Goal: Check status: Check status

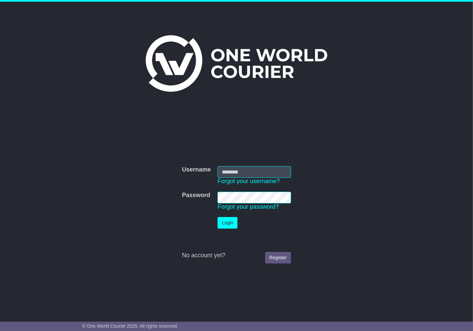
type input "**********"
click at [220, 227] on button "Login" at bounding box center [228, 223] width 20 height 12
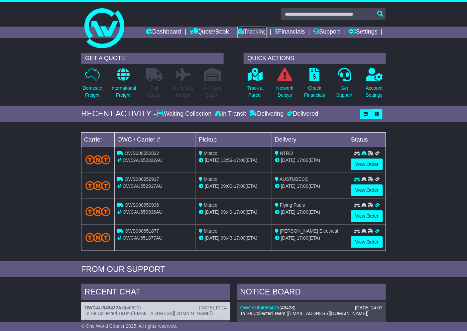
click at [238, 35] on link "Tracking" at bounding box center [252, 32] width 29 height 11
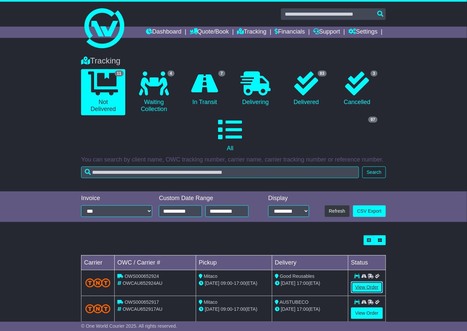
click at [381, 285] on link "View Order" at bounding box center [367, 288] width 32 height 12
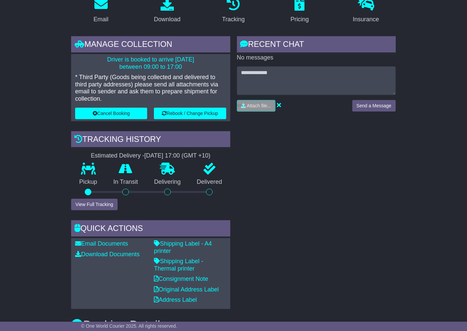
scroll to position [111, 0]
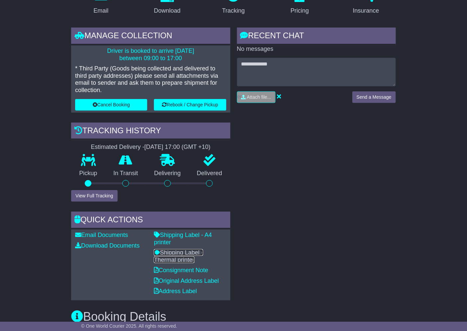
click at [183, 252] on link "Shipping Label - Thermal printer" at bounding box center [178, 257] width 49 height 14
